Goal: Task Accomplishment & Management: Use online tool/utility

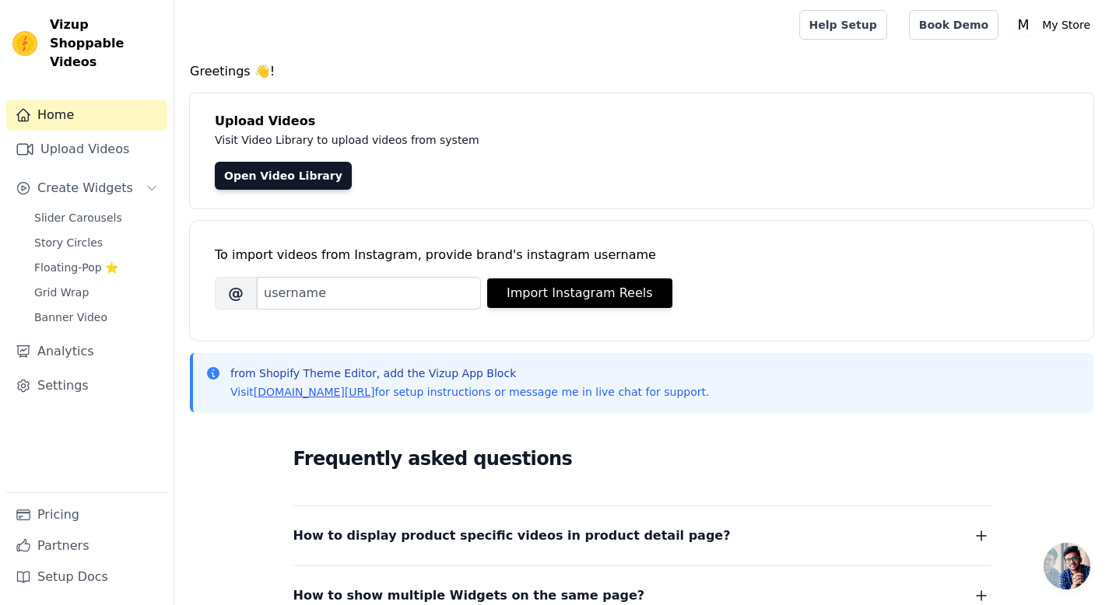
click at [73, 210] on span "Slider Carousels" at bounding box center [78, 218] width 88 height 16
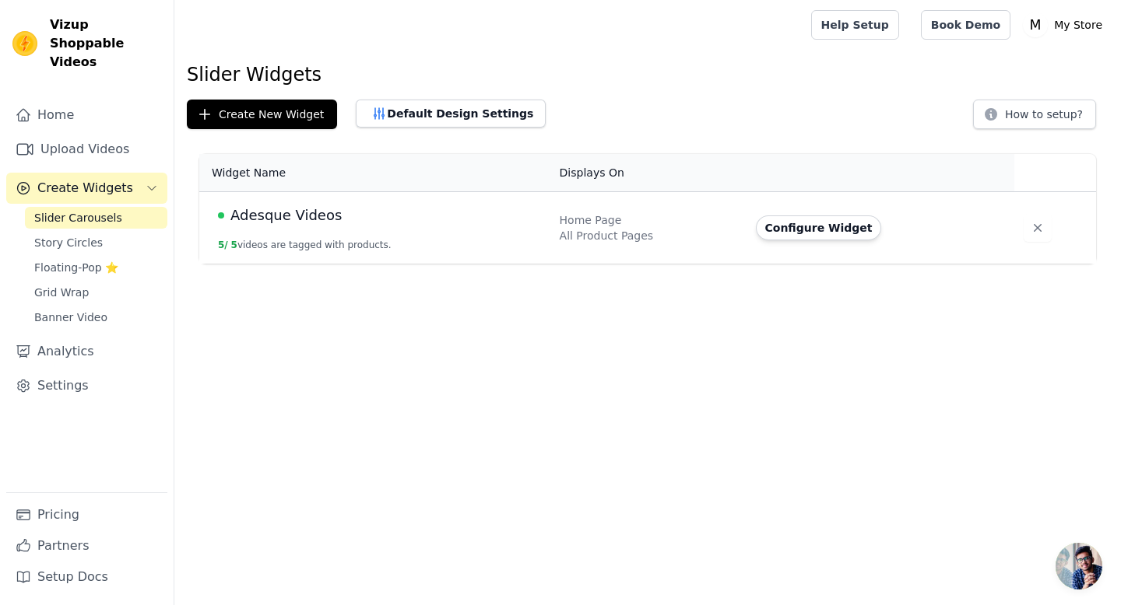
click at [279, 209] on span "Adesque Videos" at bounding box center [285, 216] width 111 height 22
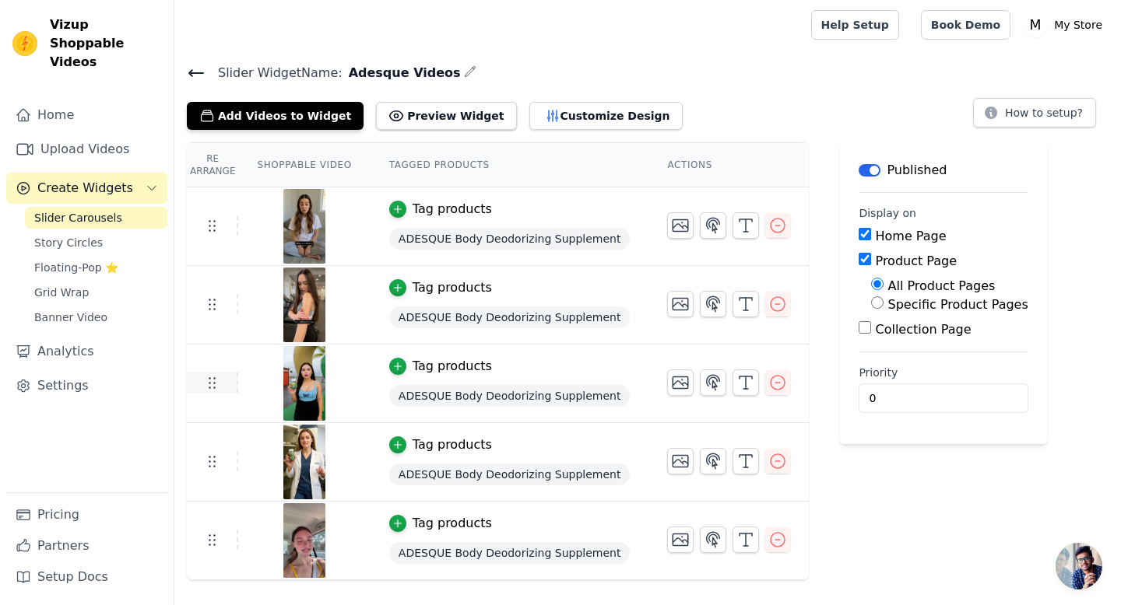
click at [208, 381] on icon at bounding box center [211, 383] width 19 height 19
click at [305, 383] on img at bounding box center [305, 383] width 44 height 75
click at [770, 379] on icon "button" at bounding box center [777, 383] width 19 height 19
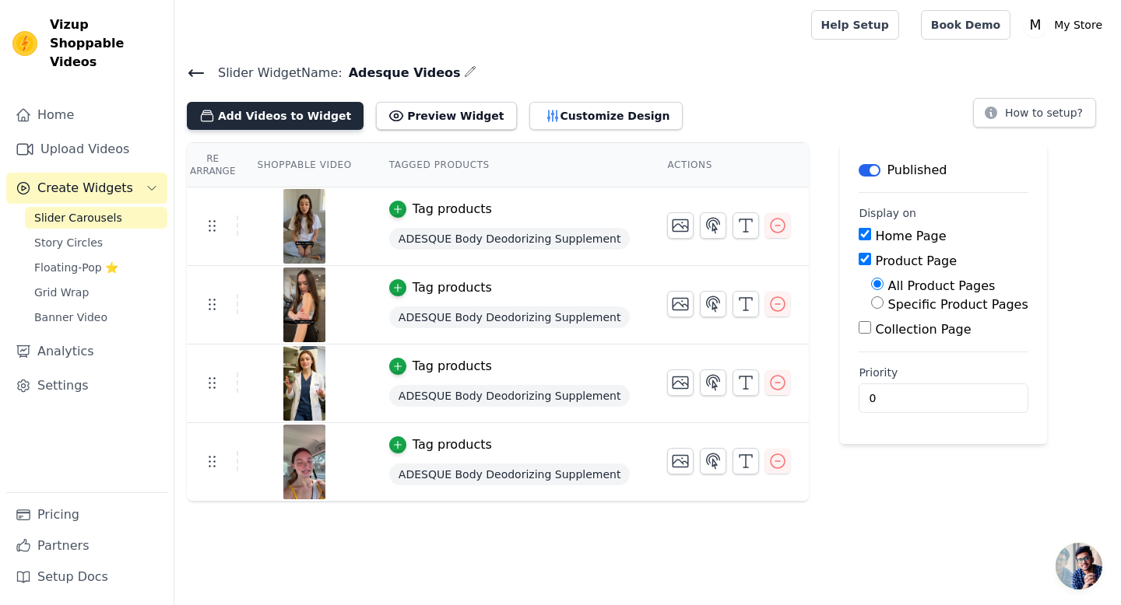
click at [285, 118] on button "Add Videos to Widget" at bounding box center [275, 116] width 177 height 28
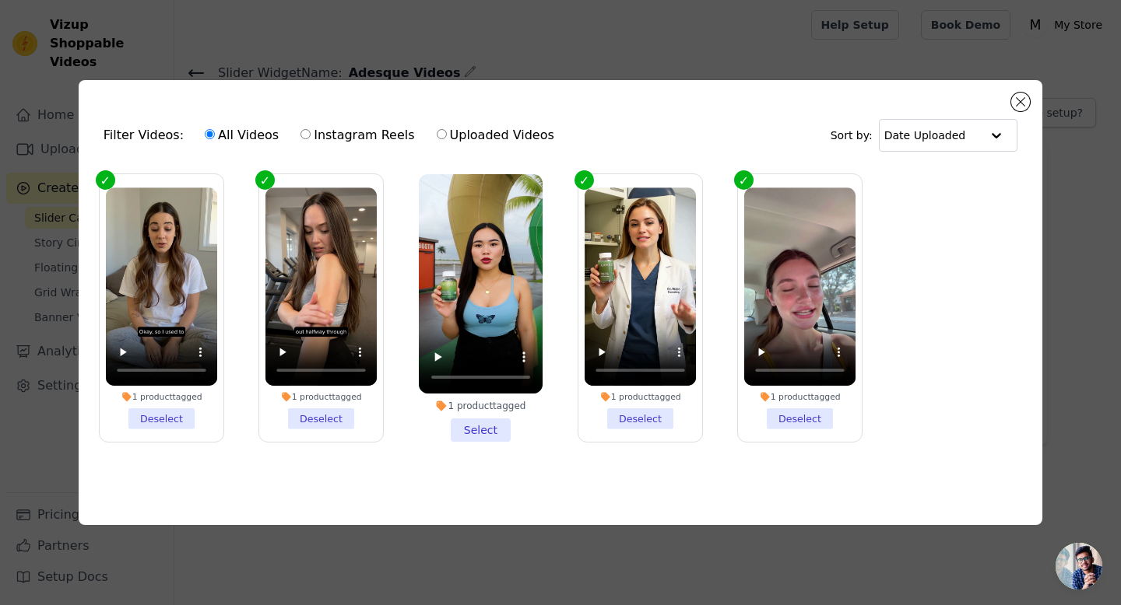
click at [302, 129] on input "Instagram Reels" at bounding box center [305, 134] width 10 height 10
radio input "true"
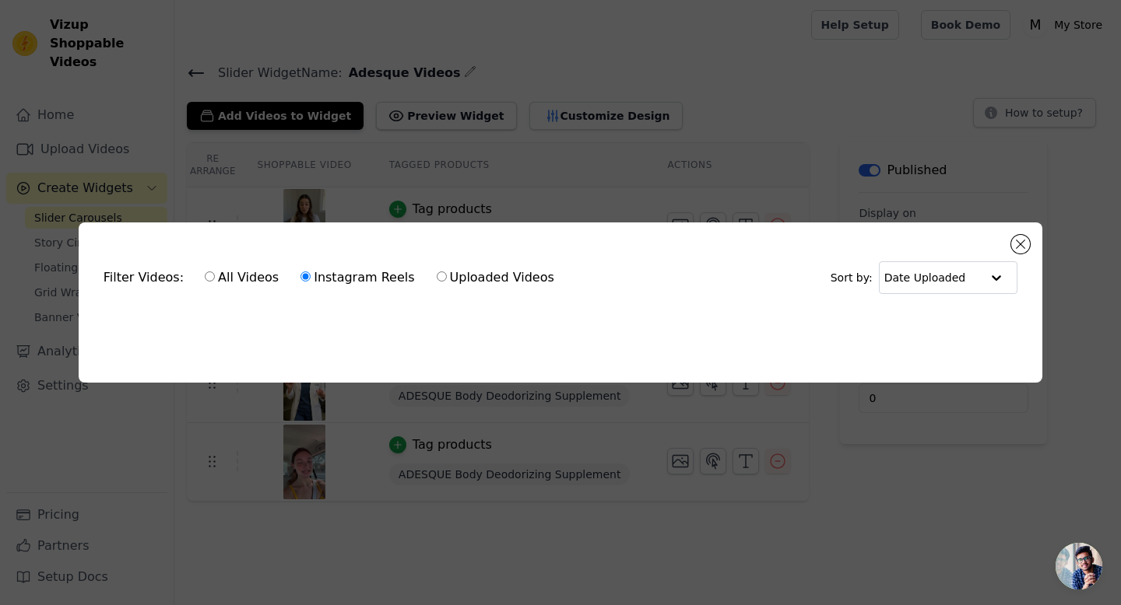
click at [212, 272] on label "All Videos" at bounding box center [241, 278] width 75 height 20
click at [212, 272] on input "All Videos" at bounding box center [210, 277] width 10 height 10
radio input "true"
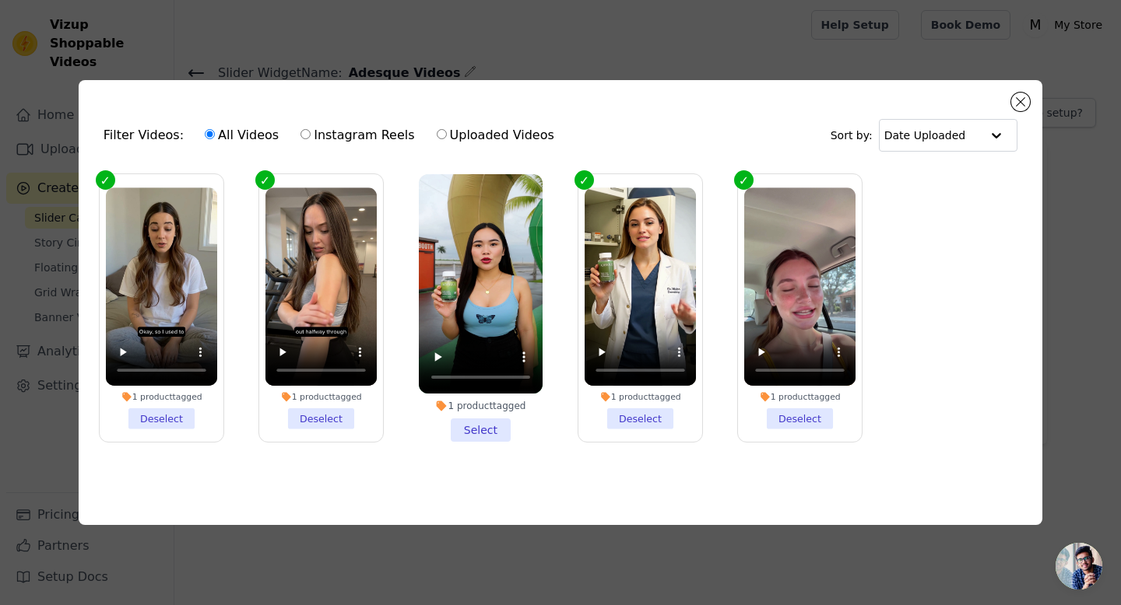
click at [496, 134] on label "Uploaded Videos" at bounding box center [495, 135] width 119 height 20
click at [447, 134] on input "Uploaded Videos" at bounding box center [442, 134] width 10 height 10
radio input "true"
click at [212, 128] on label "All Videos" at bounding box center [241, 135] width 75 height 20
click at [212, 129] on input "All Videos" at bounding box center [210, 134] width 10 height 10
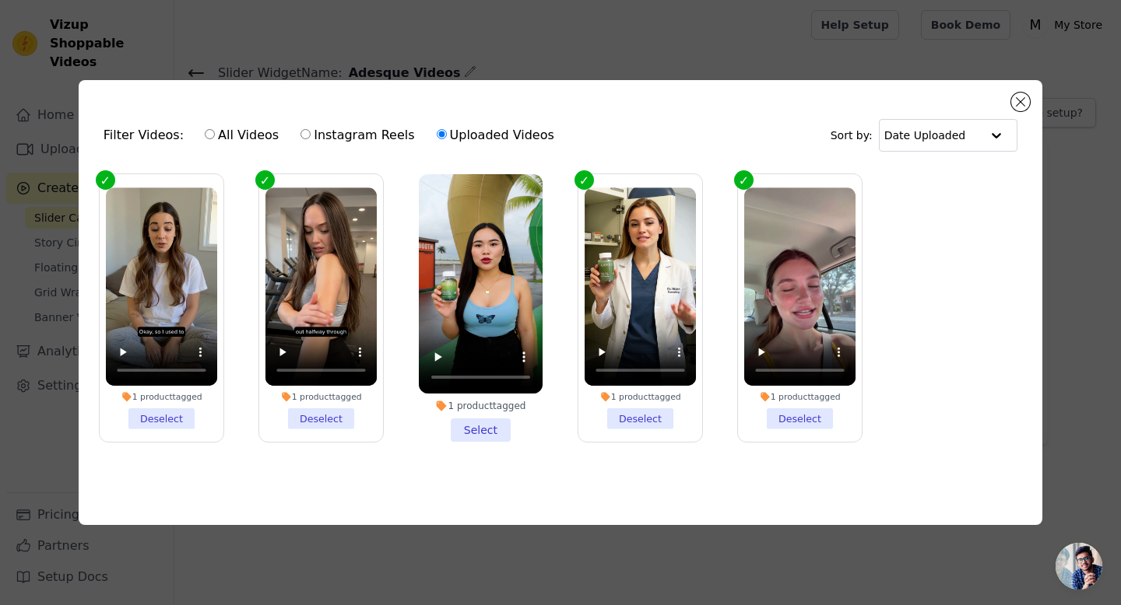
radio input "true"
click at [436, 138] on label "Uploaded Videos" at bounding box center [495, 135] width 119 height 20
click at [437, 138] on input "Uploaded Videos" at bounding box center [442, 134] width 10 height 10
radio input "true"
click at [1023, 101] on button "Close modal" at bounding box center [1020, 102] width 19 height 19
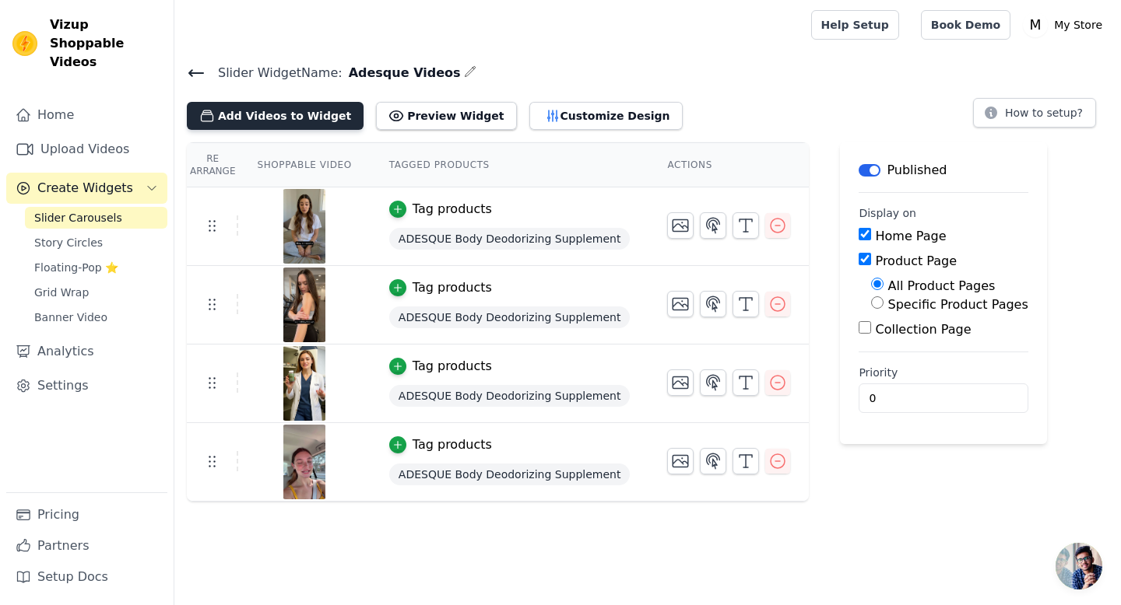
click at [220, 111] on button "Add Videos to Widget" at bounding box center [275, 116] width 177 height 28
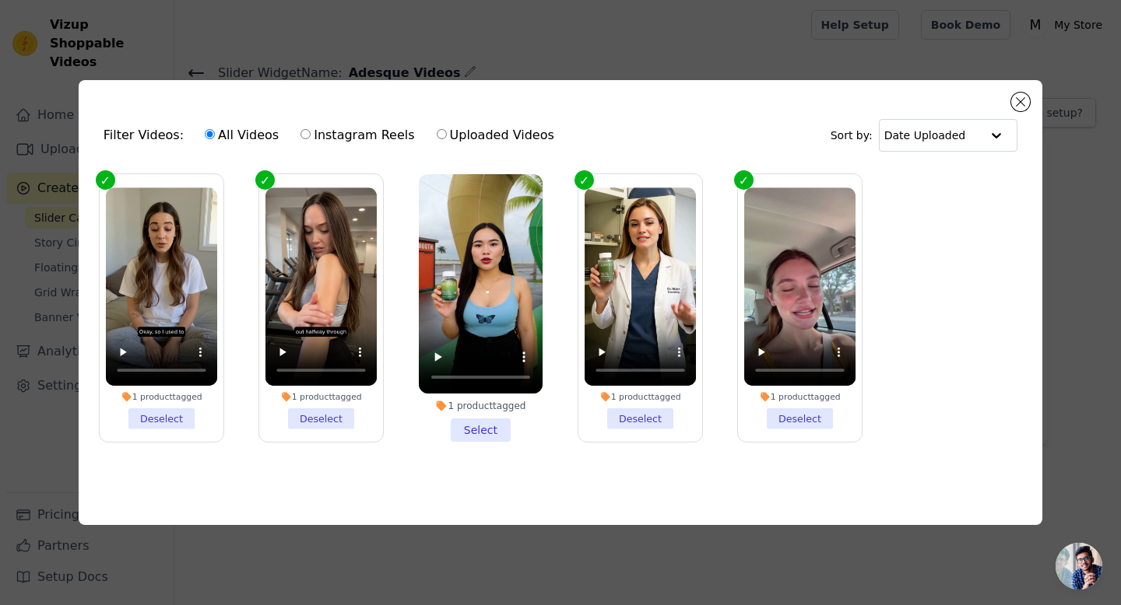
click at [436, 129] on label "Uploaded Videos" at bounding box center [495, 135] width 119 height 20
click at [437, 129] on input "Uploaded Videos" at bounding box center [442, 134] width 10 height 10
radio input "true"
click at [478, 429] on li "1 product tagged Select" at bounding box center [481, 308] width 124 height 269
click at [0, 0] on input "1 product tagged Select" at bounding box center [0, 0] width 0 height 0
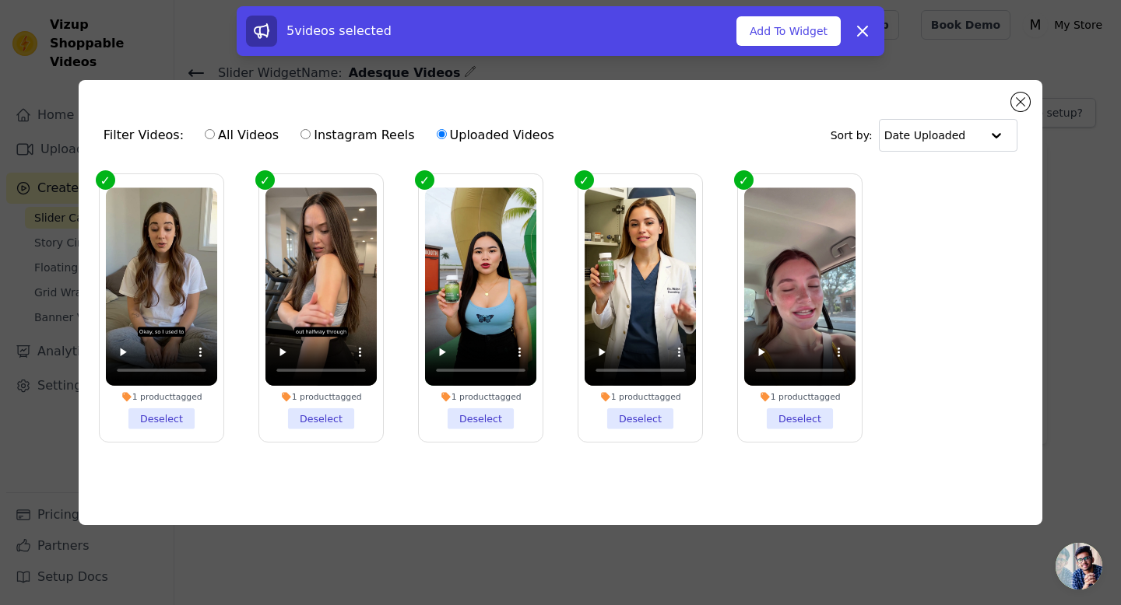
click at [479, 430] on label "1 product tagged Deselect" at bounding box center [480, 309] width 125 height 270
click at [0, 0] on input "1 product tagged Deselect" at bounding box center [0, 0] width 0 height 0
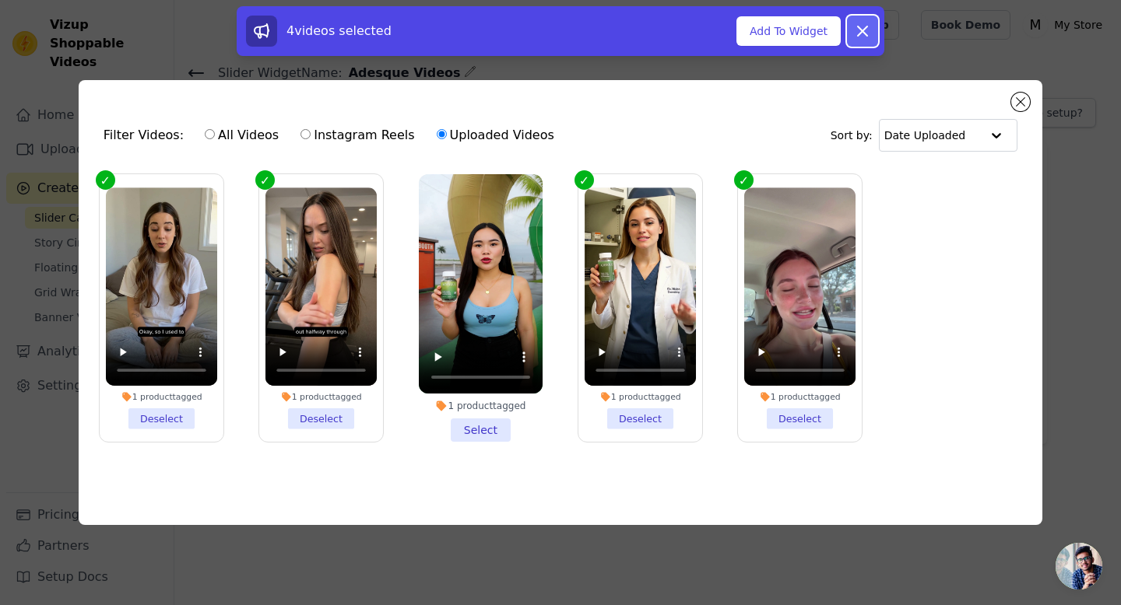
click at [861, 31] on icon at bounding box center [862, 30] width 9 height 9
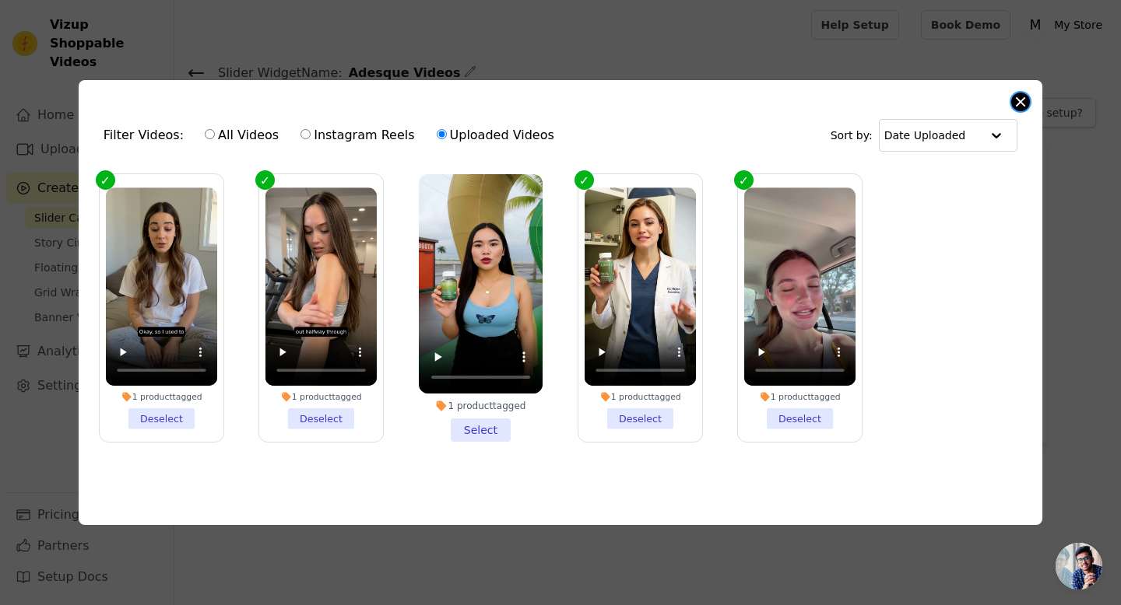
click at [1024, 94] on button "Close modal" at bounding box center [1020, 102] width 19 height 19
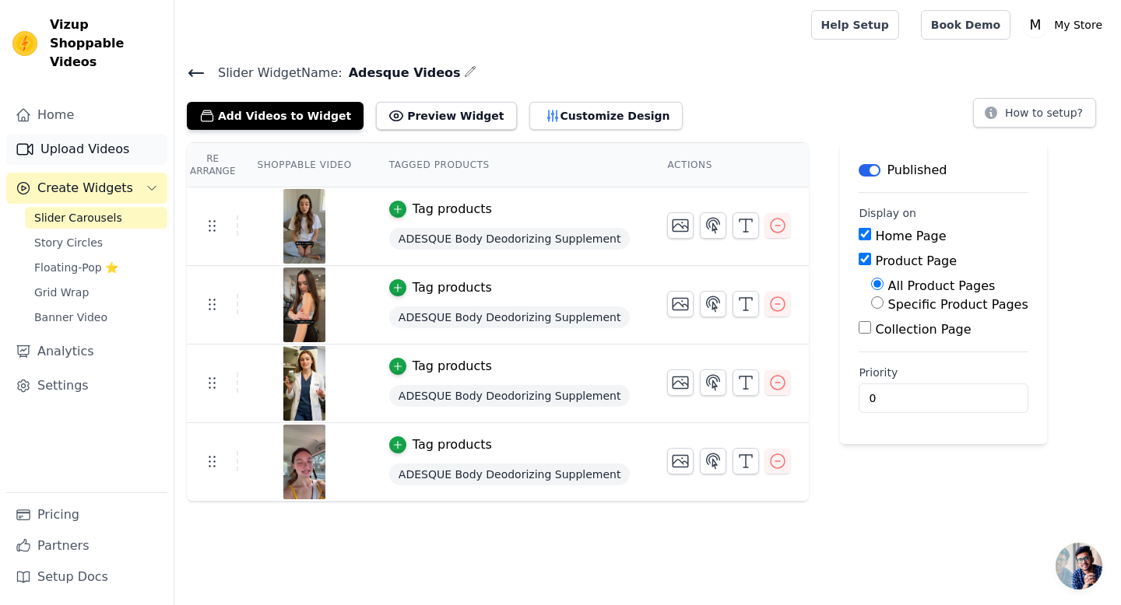
click at [90, 134] on link "Upload Videos" at bounding box center [86, 149] width 161 height 31
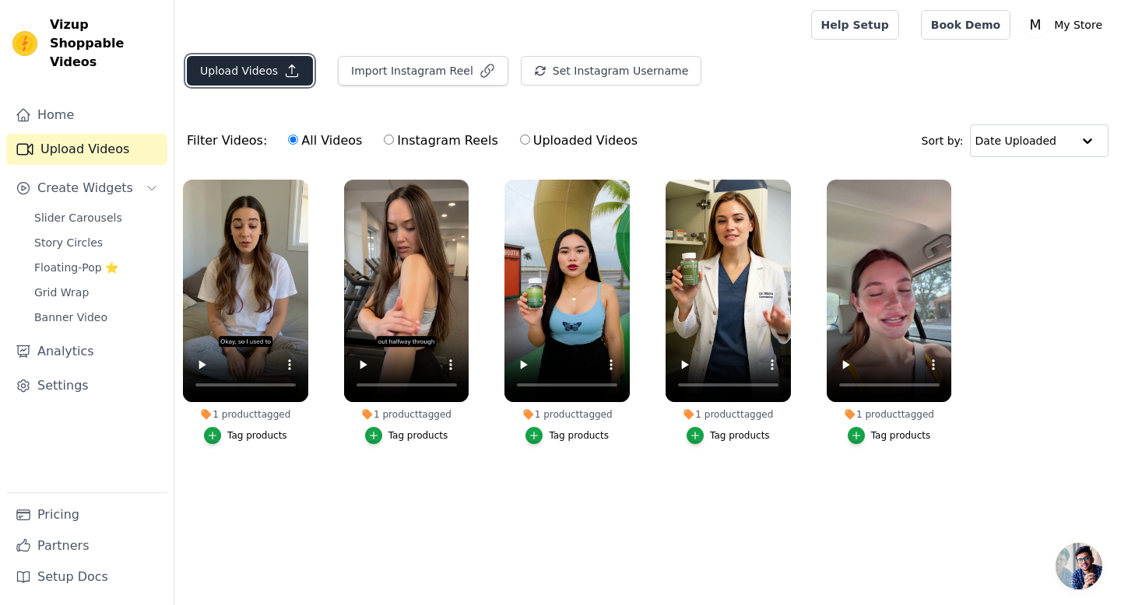
click at [250, 79] on button "Upload Videos" at bounding box center [250, 71] width 126 height 30
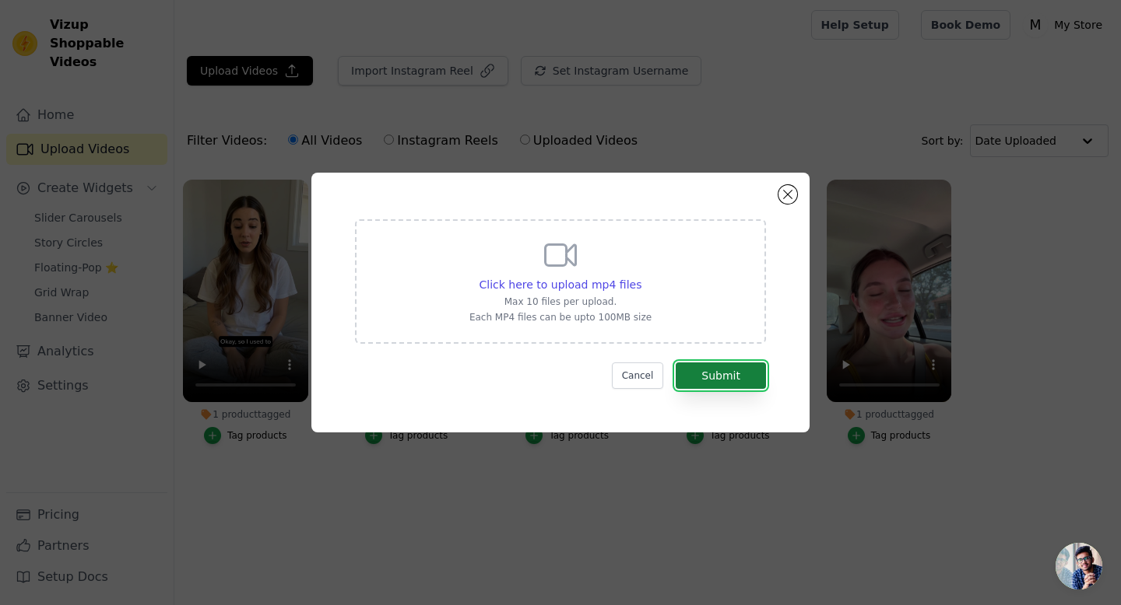
click at [737, 378] on button "Submit" at bounding box center [721, 376] width 90 height 26
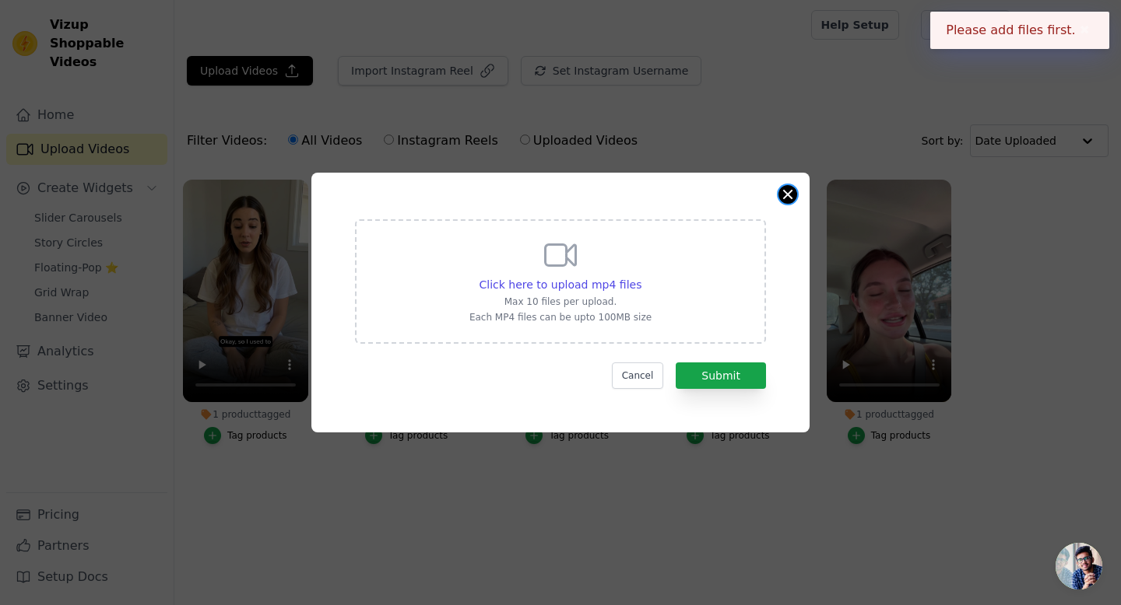
click at [788, 193] on button "Close modal" at bounding box center [787, 194] width 19 height 19
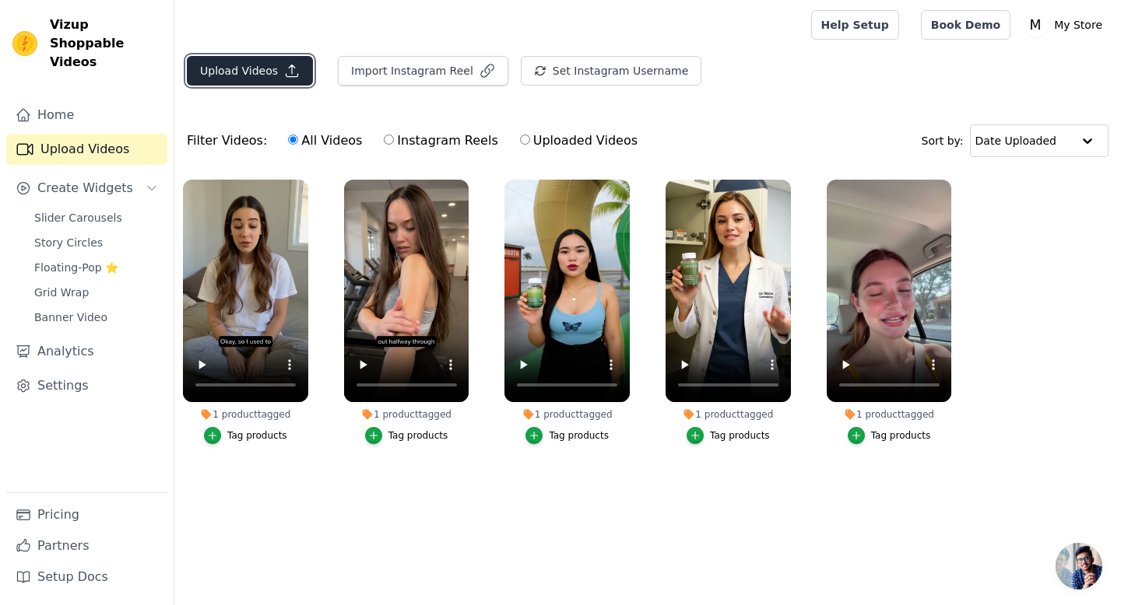
click at [219, 68] on button "Upload Videos" at bounding box center [250, 71] width 126 height 30
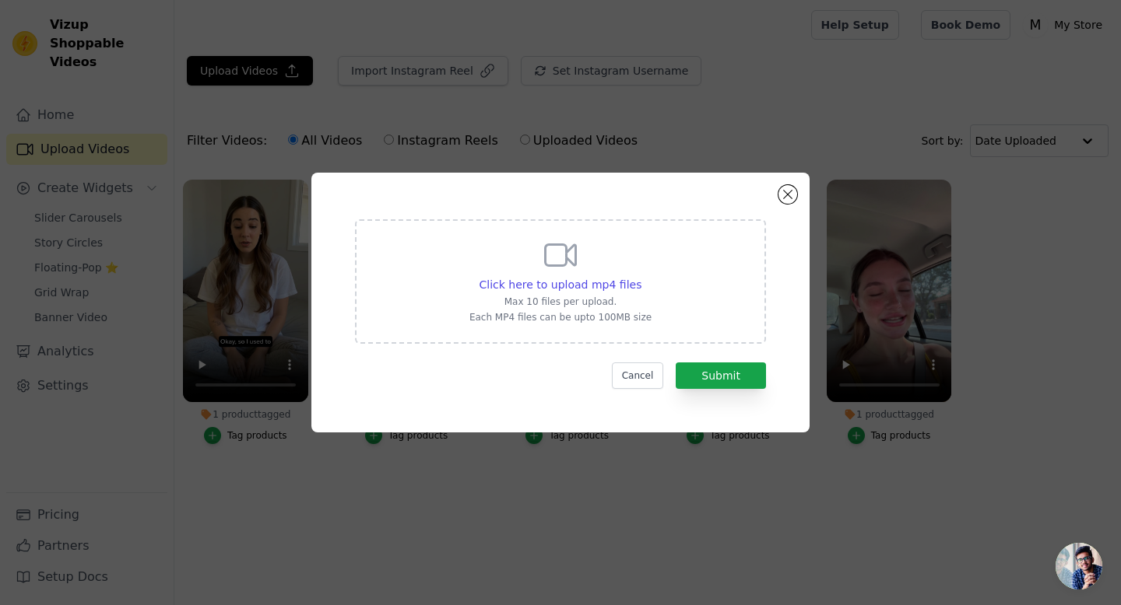
click at [584, 276] on div "Click here to upload mp4 files Max 10 files per upload. Each MP4 files can be u…" at bounding box center [560, 280] width 182 height 87
click at [641, 276] on input "Click here to upload mp4 files Max 10 files per upload. Each MP4 files can be u…" at bounding box center [641, 276] width 1 height 1
